Goal: Check status: Check status

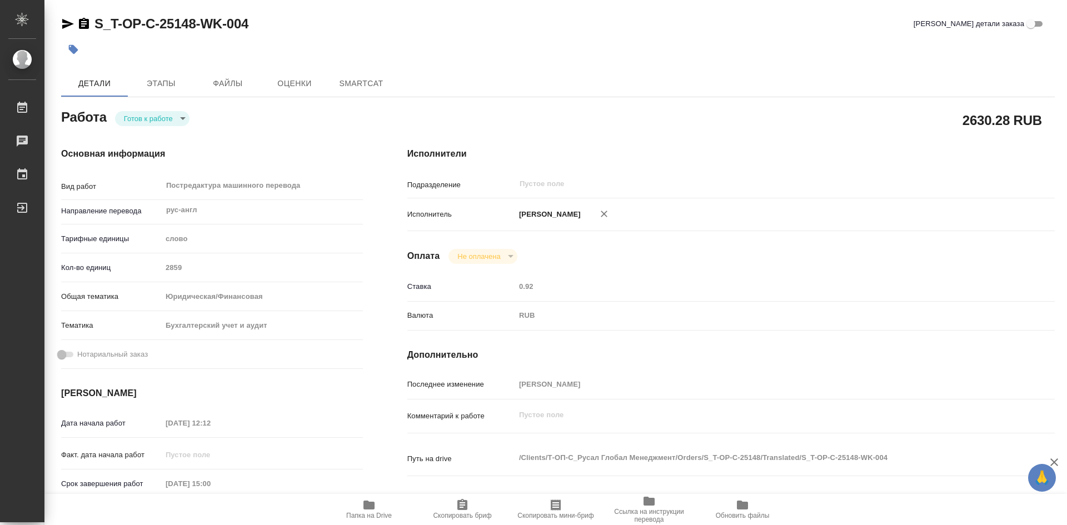
type textarea "x"
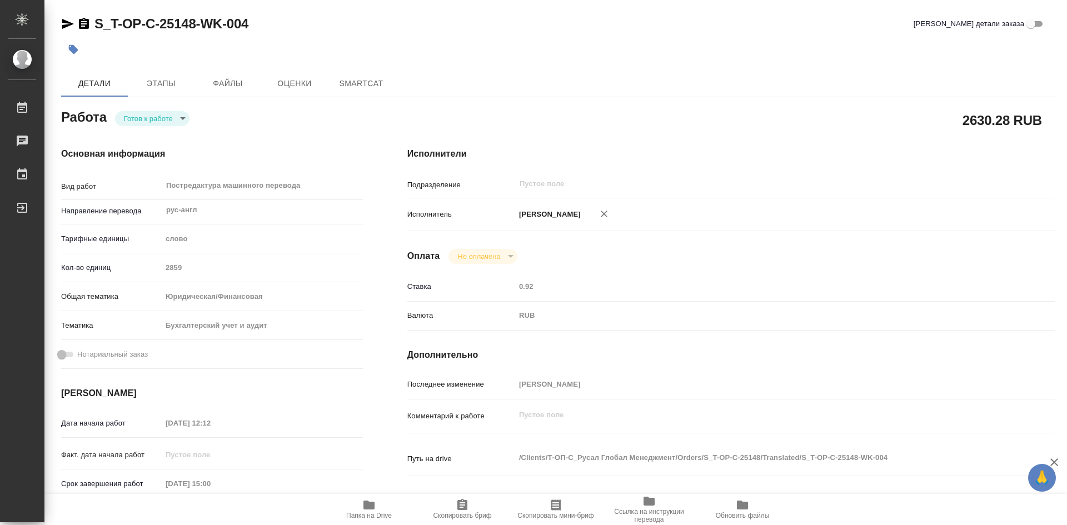
type textarea "x"
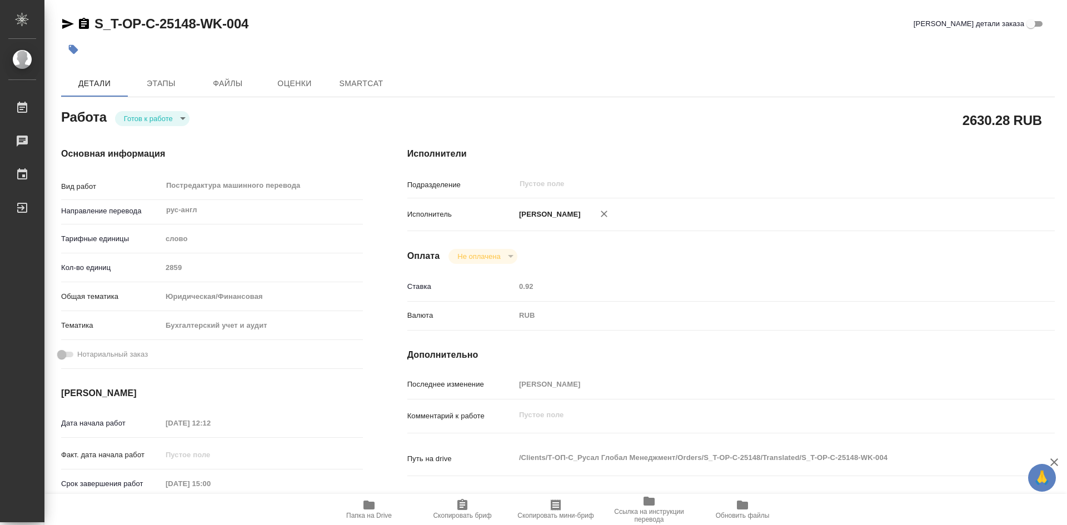
type textarea "x"
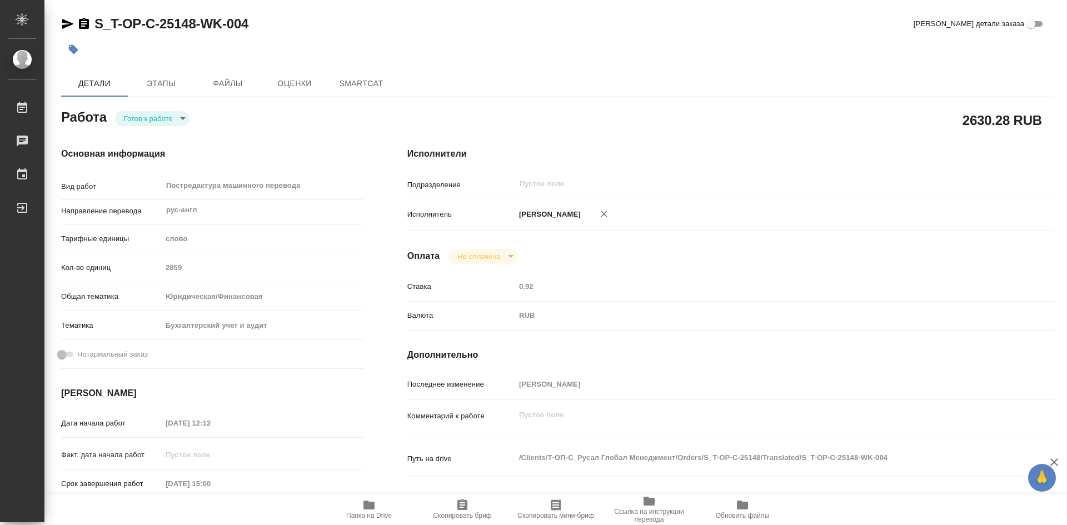
type textarea "x"
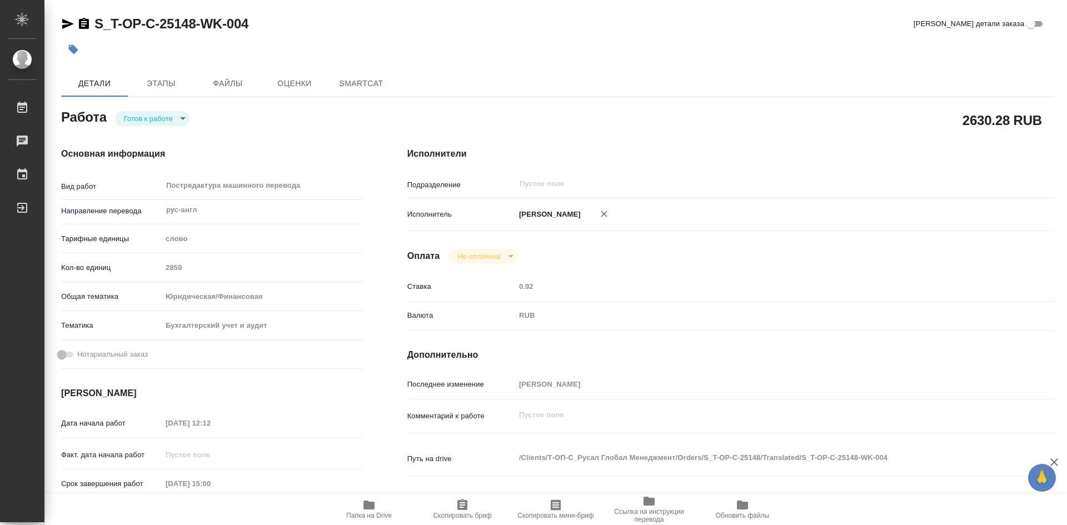
type textarea "x"
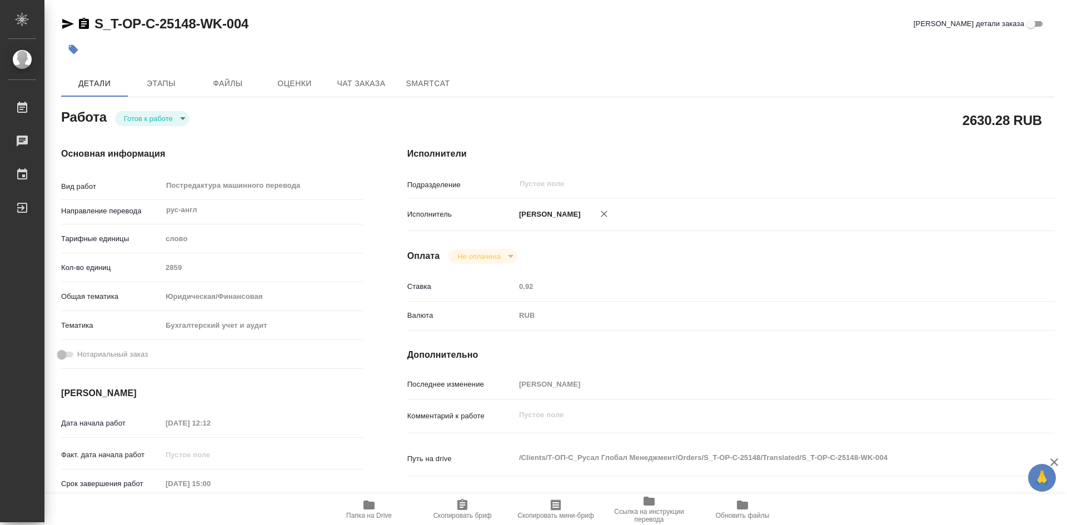
type textarea "x"
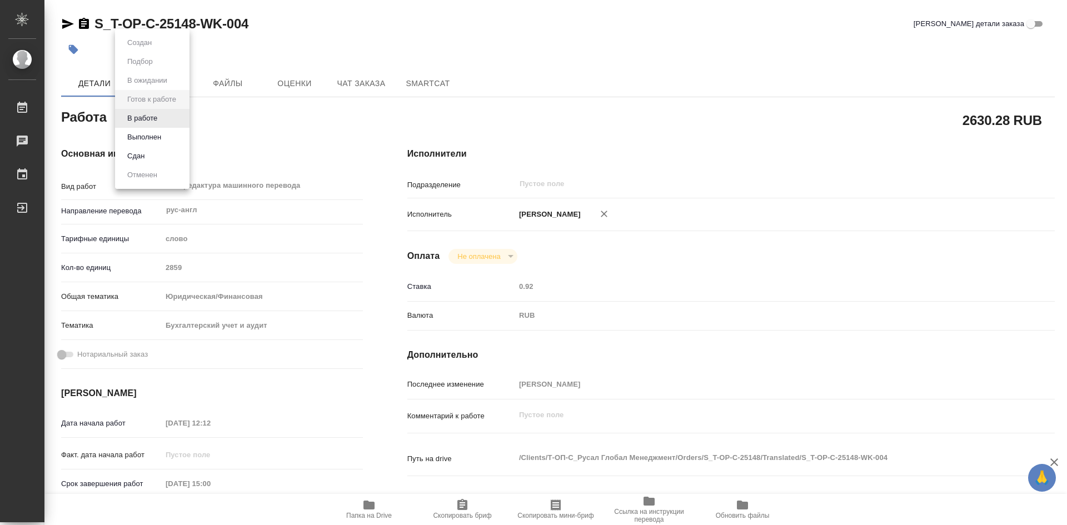
click at [185, 121] on body "🙏 .cls-1 fill:#fff; AWATERA [PERSON_NAME] Работы Чаты График Выйти S_T-OP-C-251…" at bounding box center [533, 262] width 1067 height 525
type textarea "x"
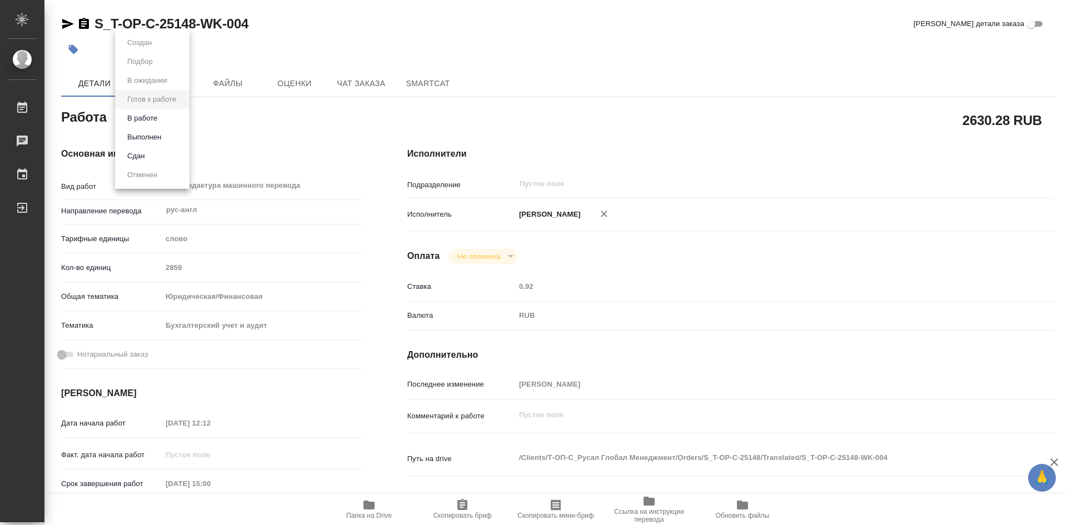
type textarea "x"
click at [157, 121] on button "В работе" at bounding box center [142, 118] width 37 height 12
type textarea "x"
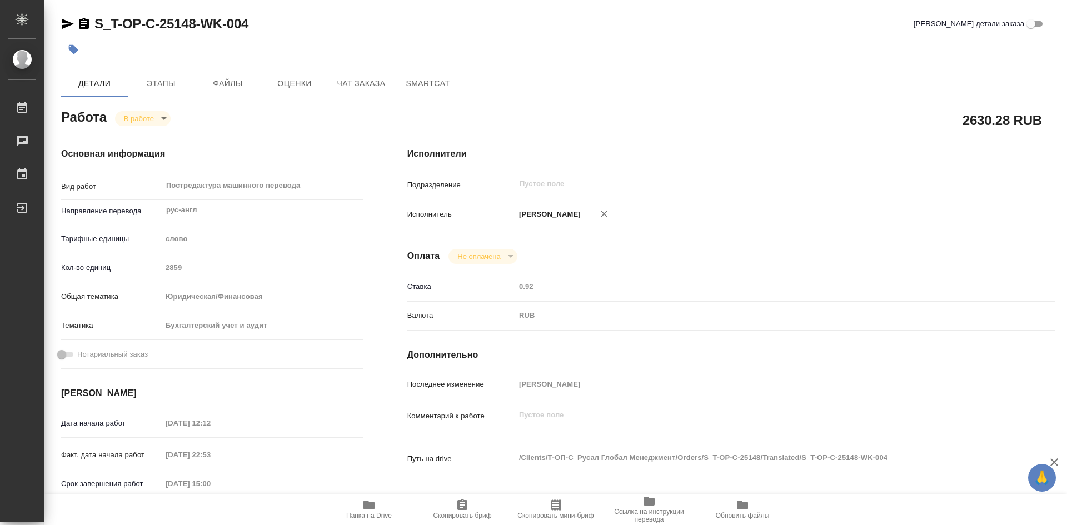
type textarea "x"
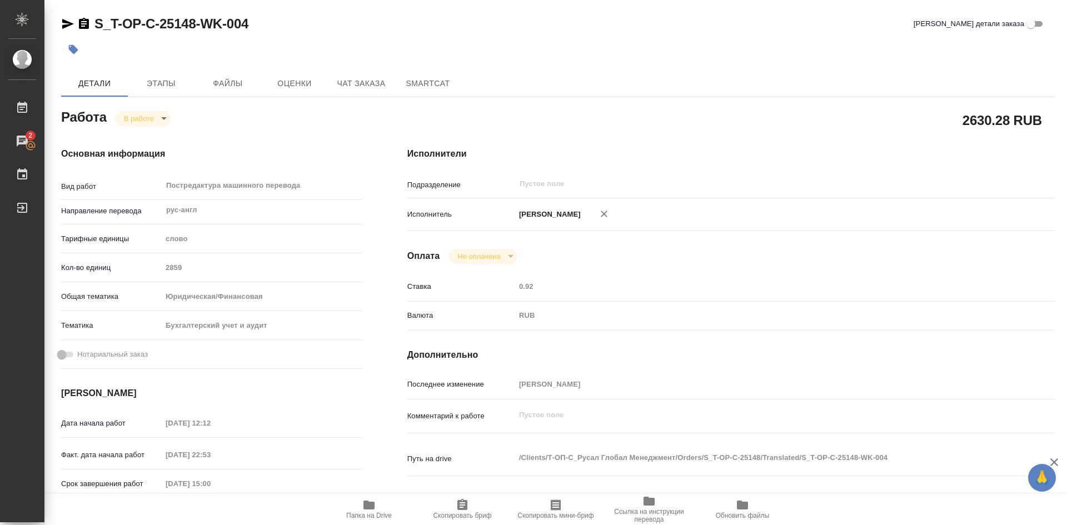
type textarea "x"
click at [378, 504] on span "Папка на Drive" at bounding box center [369, 509] width 80 height 21
click at [377, 504] on span "Папка на Drive" at bounding box center [369, 509] width 80 height 21
